Goal: Communication & Community: Answer question/provide support

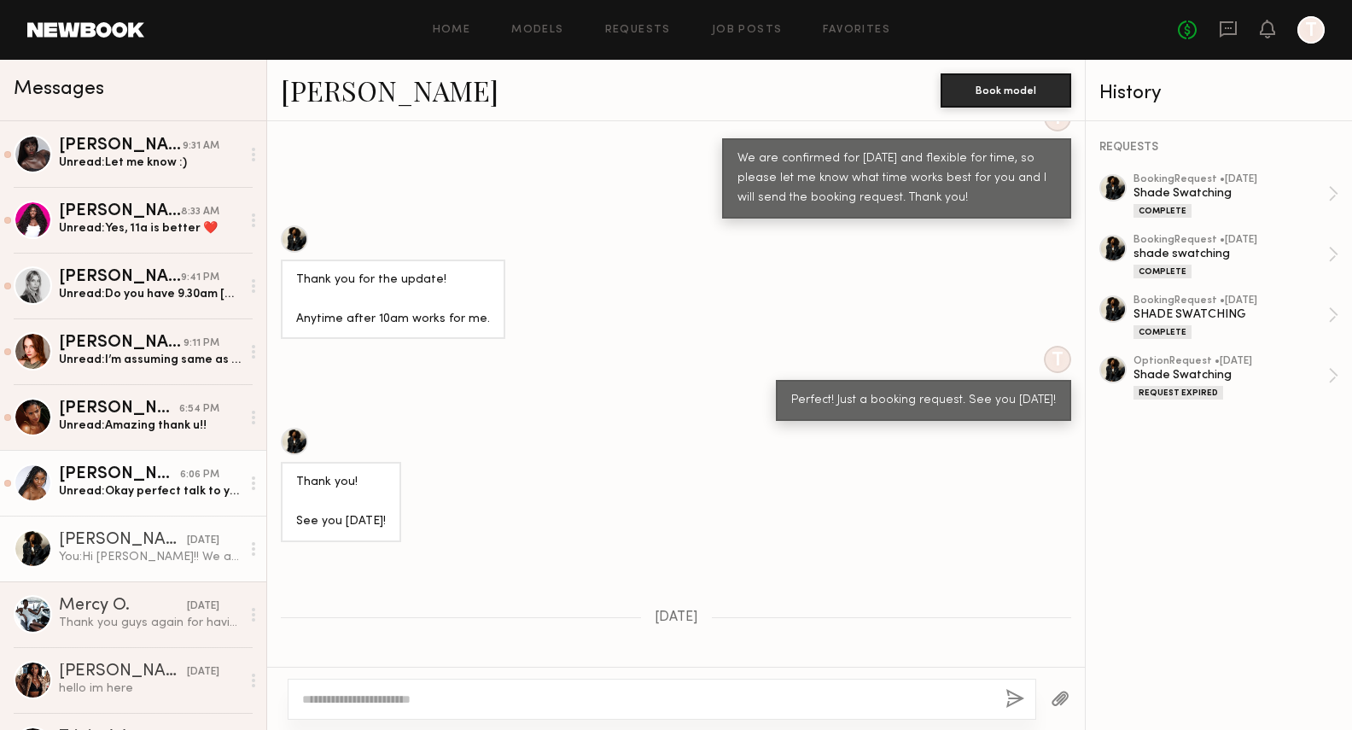
click at [180, 479] on div "6:06 PM" at bounding box center [199, 475] width 39 height 16
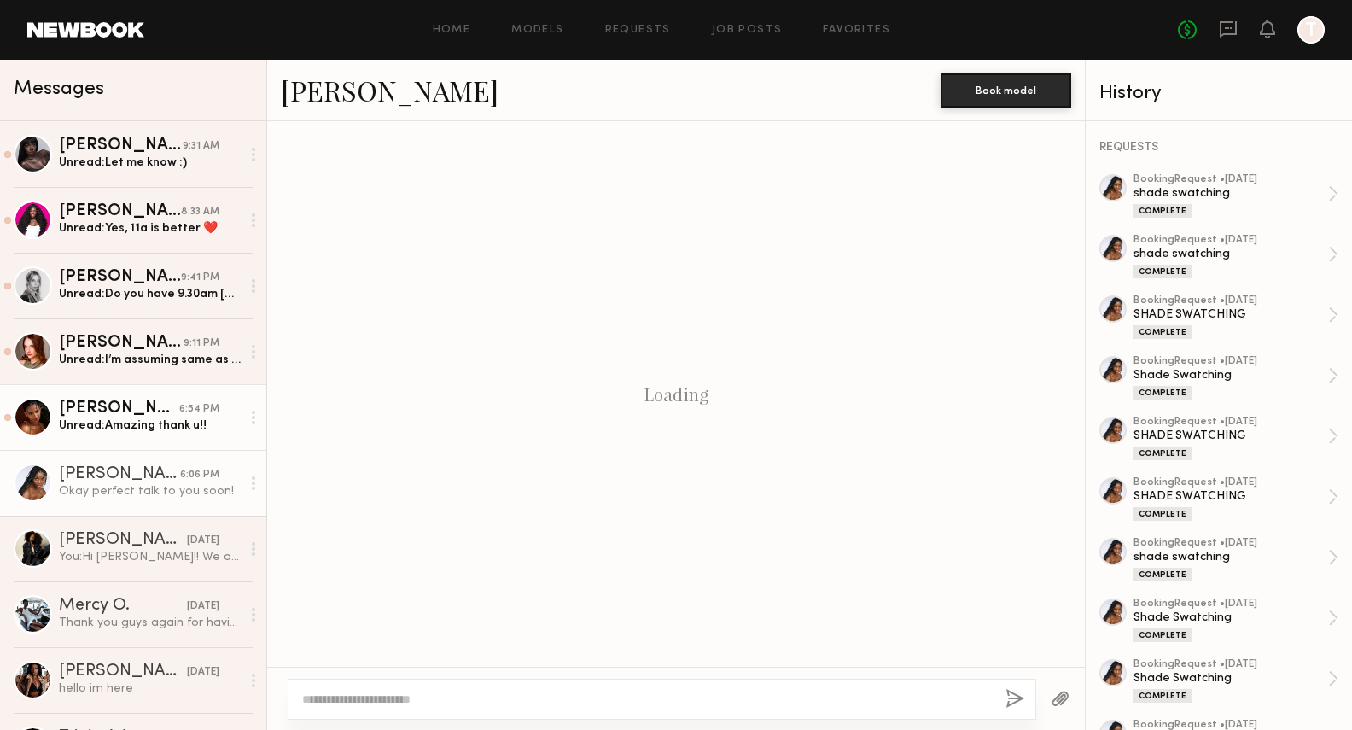
scroll to position [779, 0]
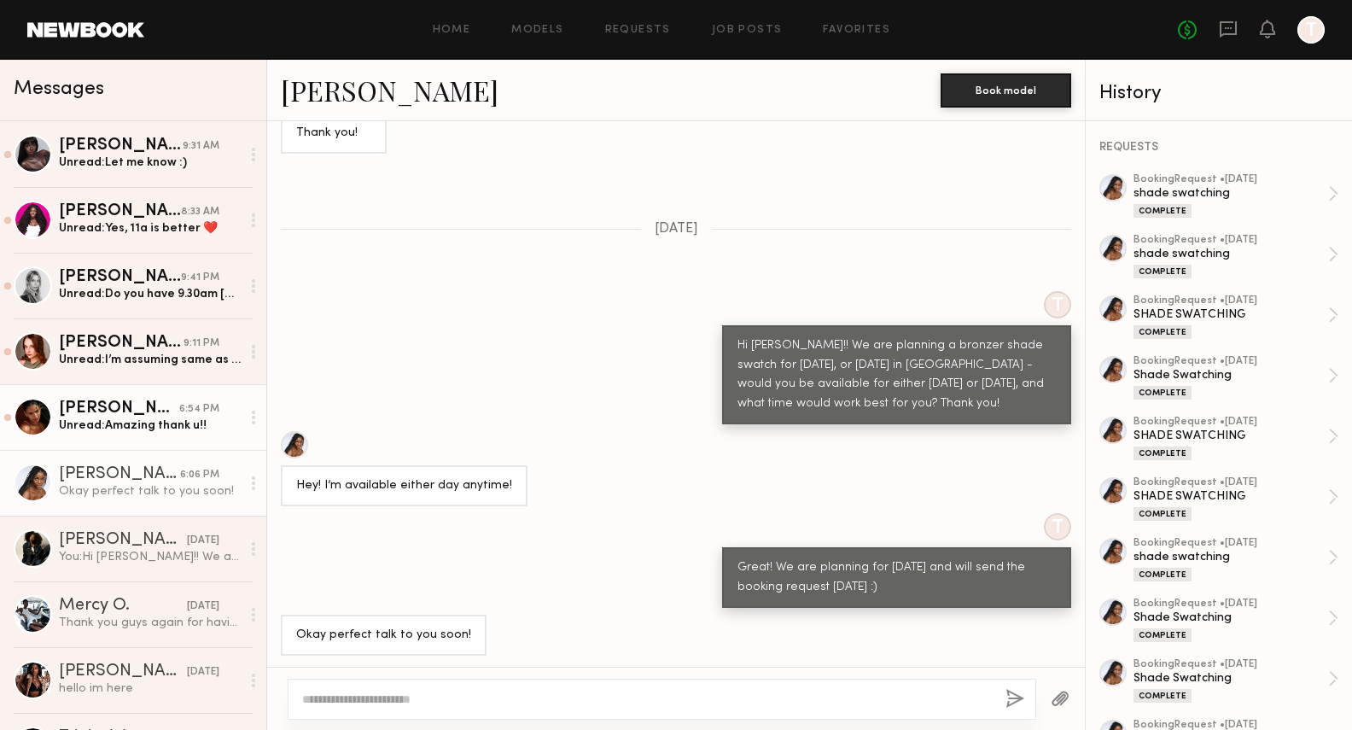
click at [137, 429] on div "Unread: Amazing thank u!!" at bounding box center [150, 425] width 182 height 16
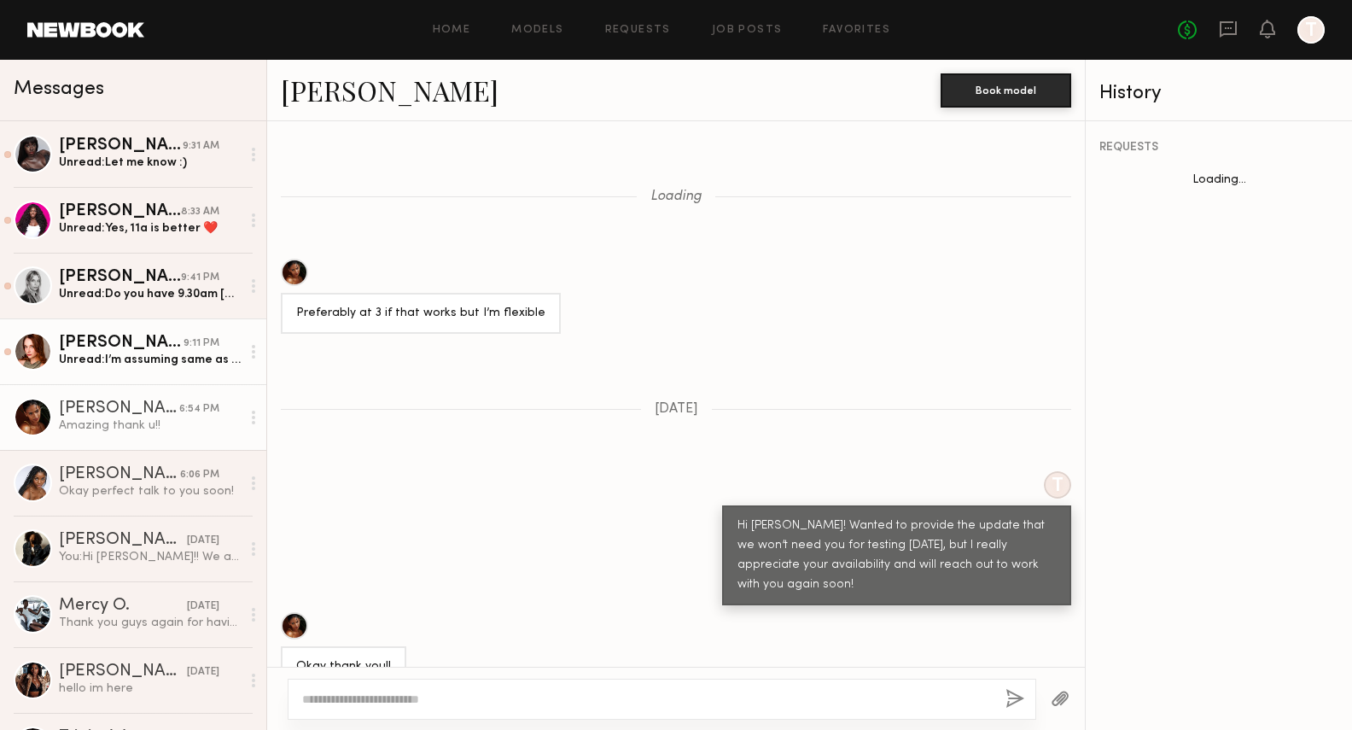
scroll to position [934, 0]
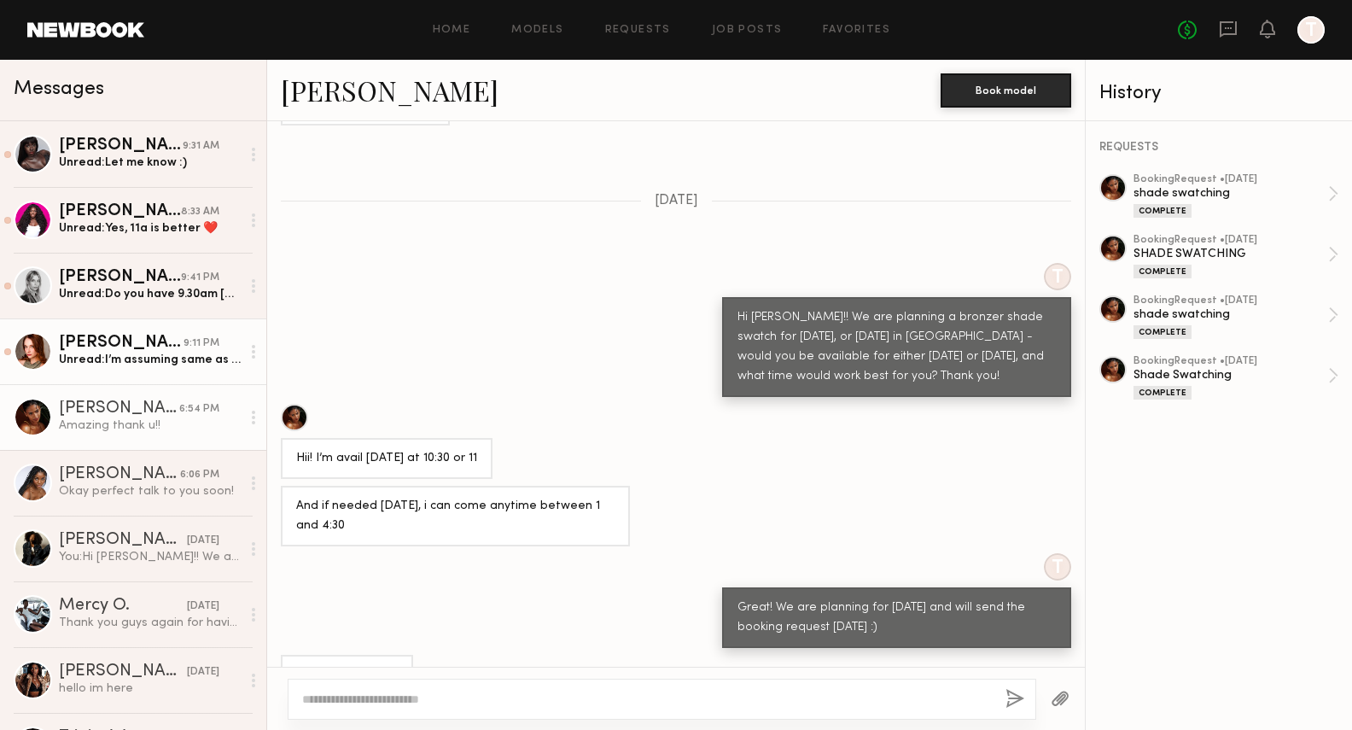
click at [125, 354] on div "Unread: I’m assuming same as last time, come with no makeup?" at bounding box center [150, 360] width 182 height 16
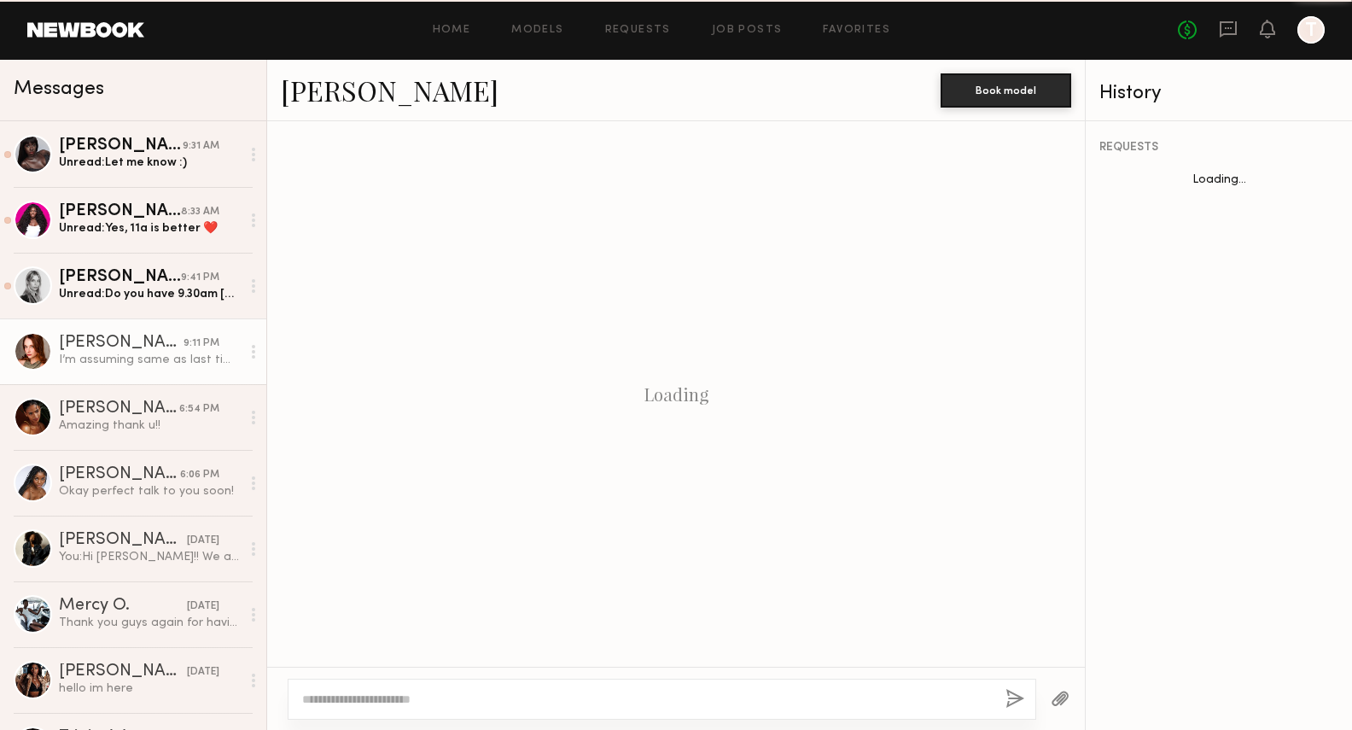
scroll to position [883, 0]
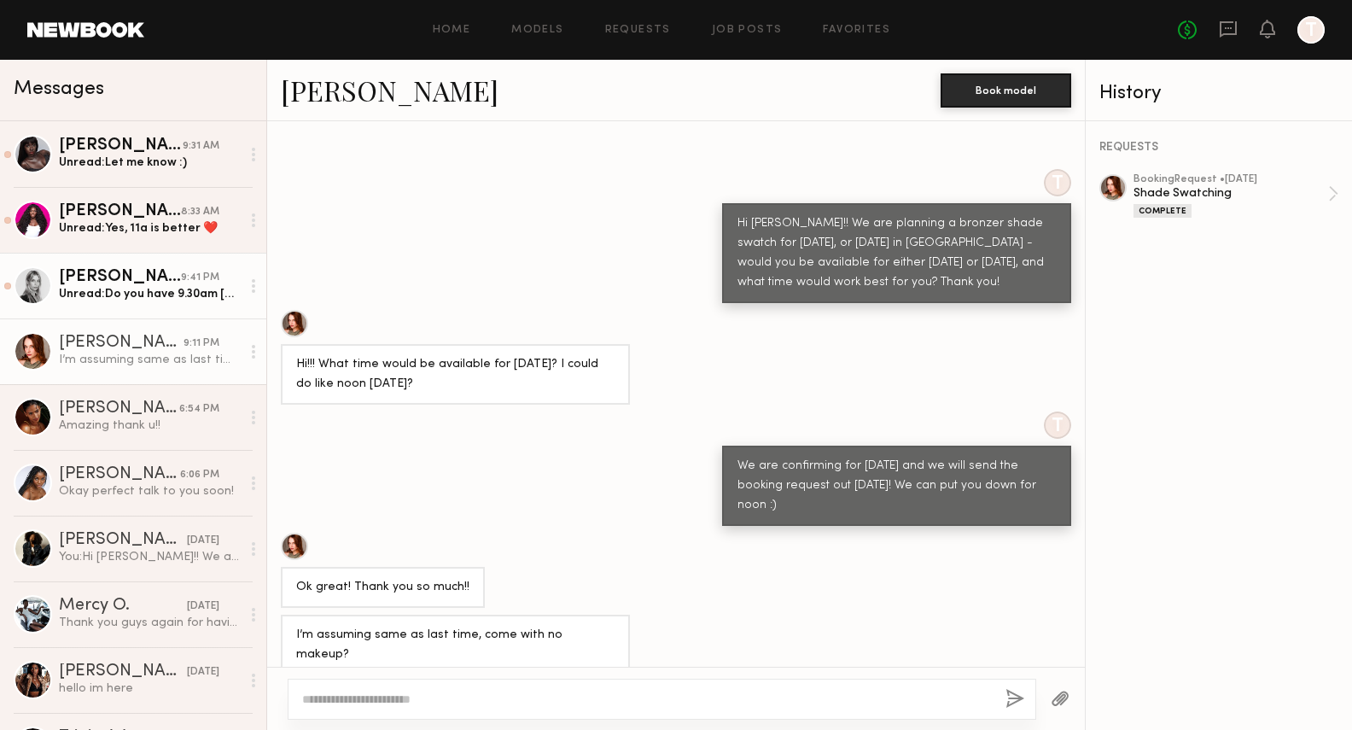
click at [128, 284] on div "[PERSON_NAME]" at bounding box center [120, 277] width 122 height 17
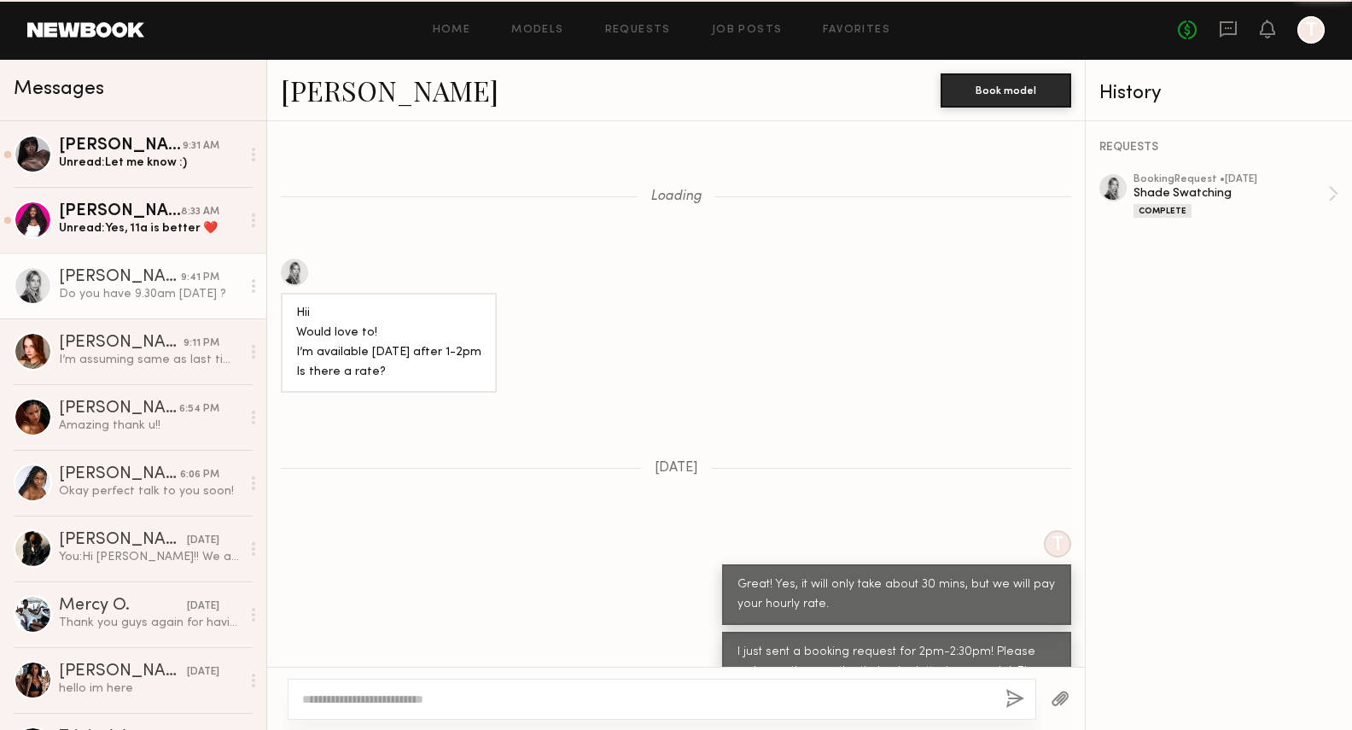
scroll to position [893, 0]
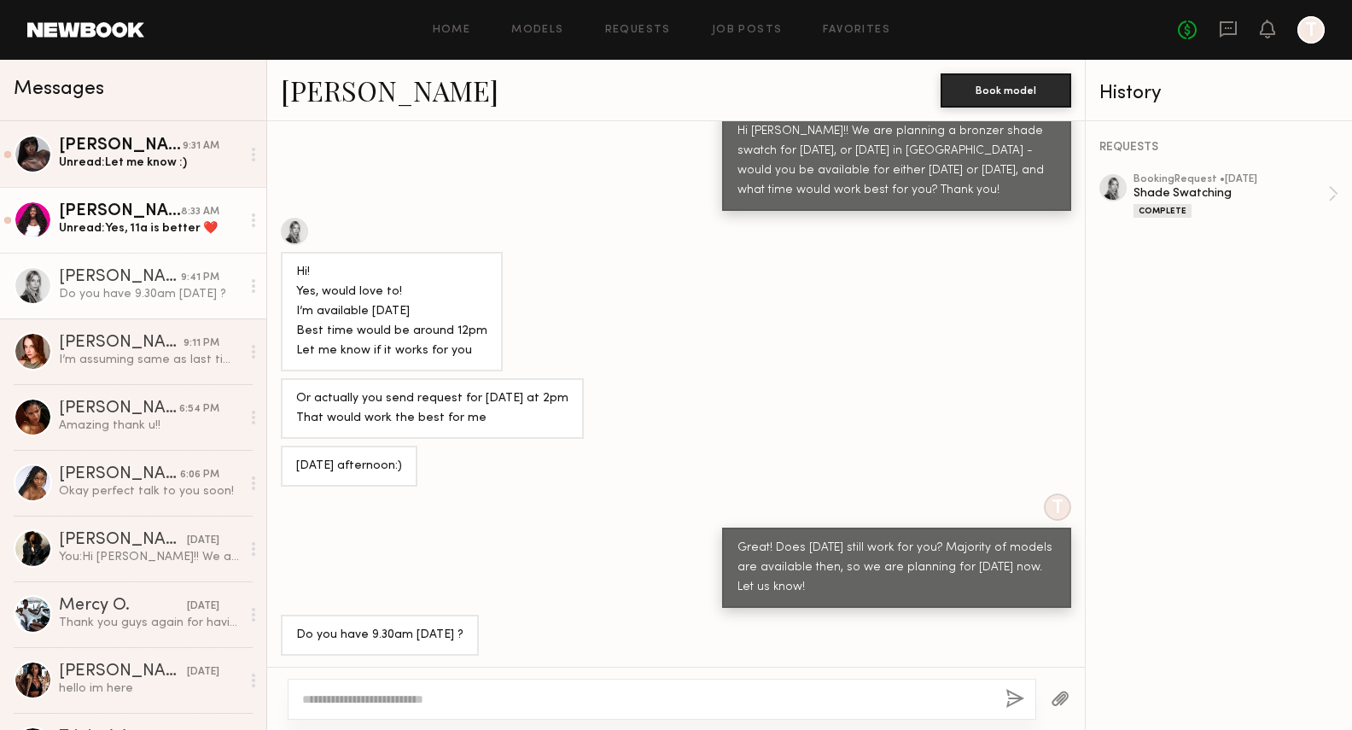
click at [113, 223] on div "Unread: Yes, 11a is better ❤️" at bounding box center [150, 228] width 182 height 16
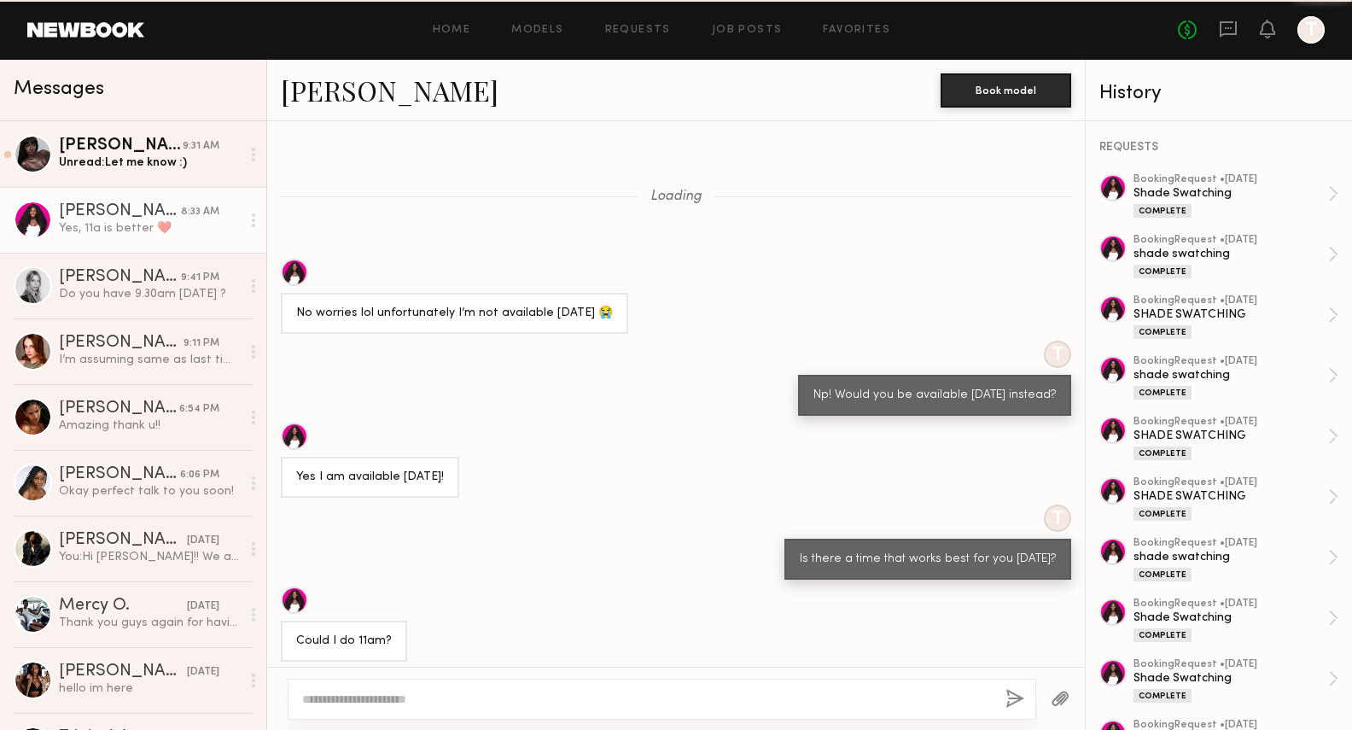
scroll to position [707, 0]
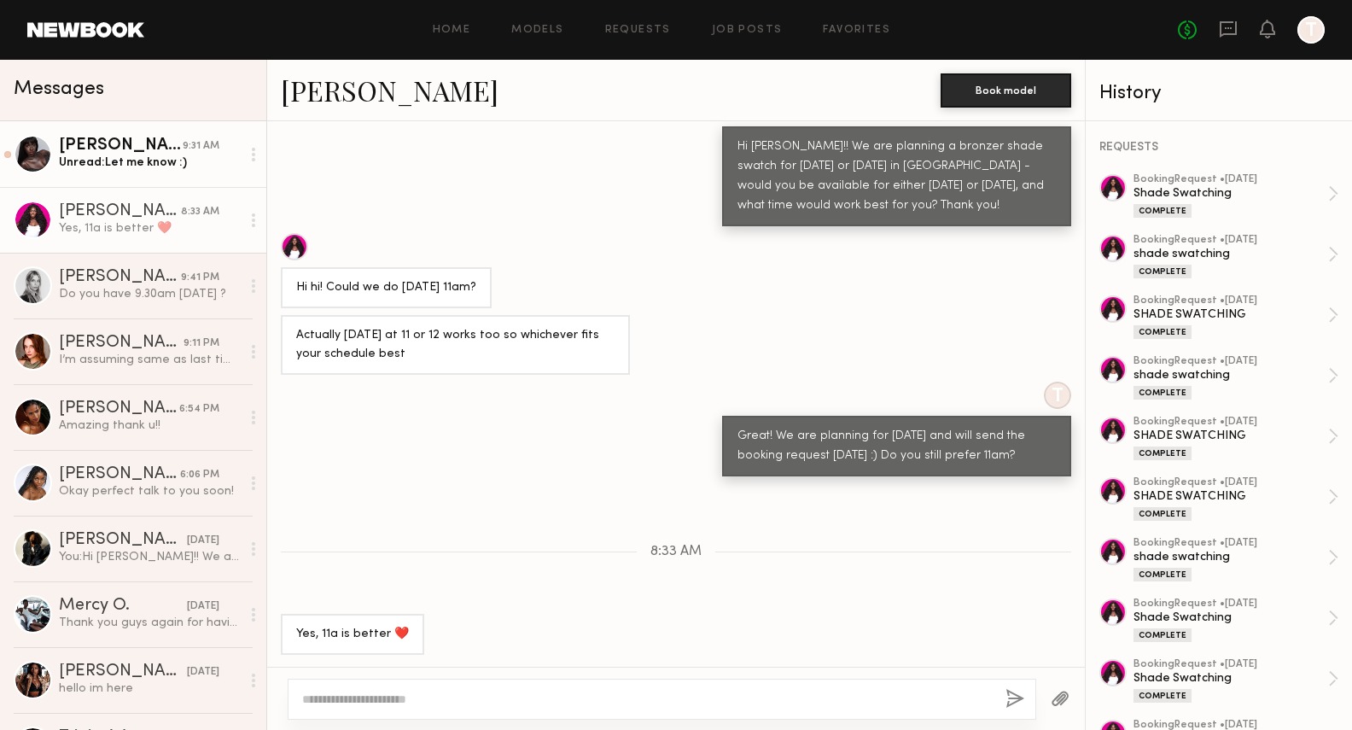
click at [137, 163] on div "Unread: Let me know :)" at bounding box center [150, 162] width 182 height 16
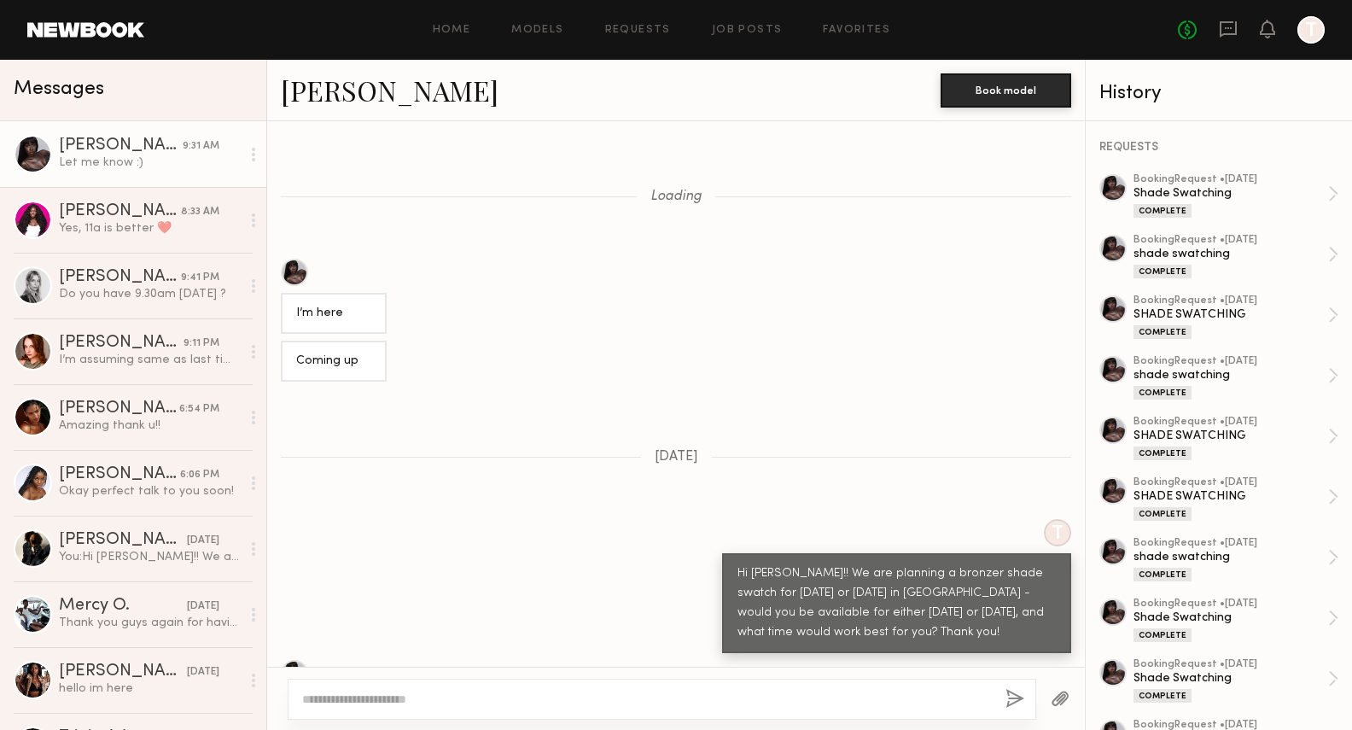
scroll to position [565, 0]
